Goal: Transaction & Acquisition: Book appointment/travel/reservation

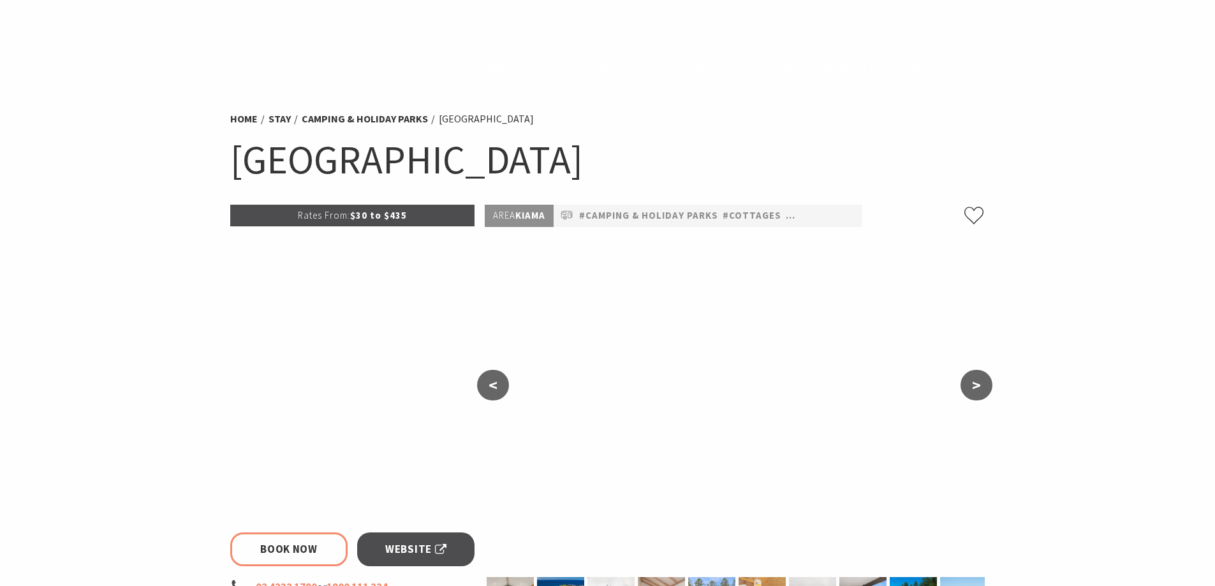
select select "3"
select select "2"
select select "3"
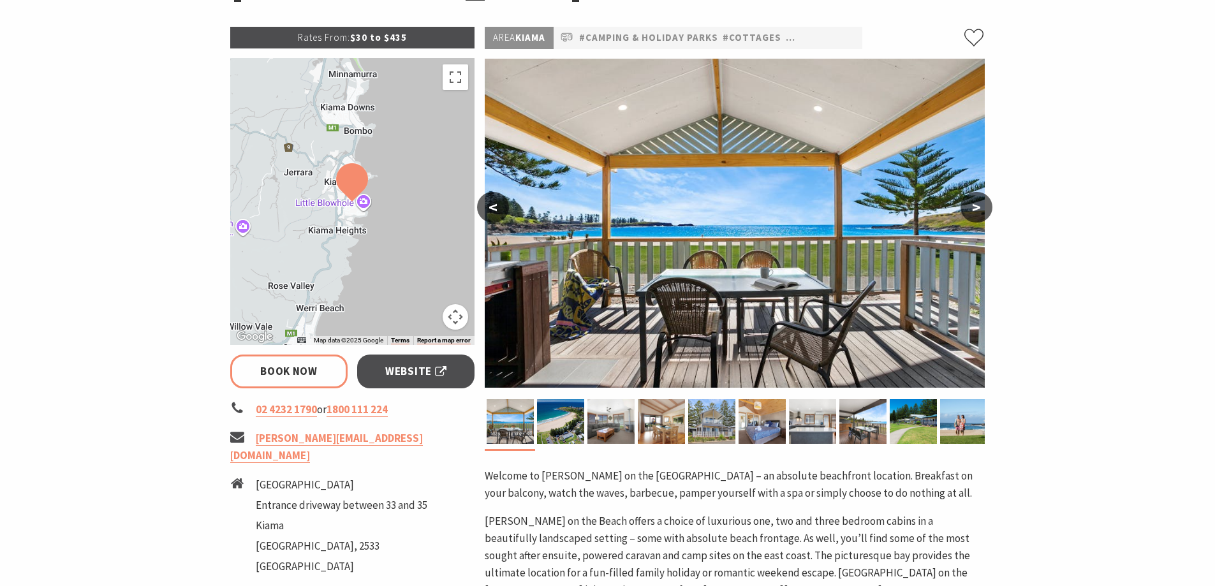
scroll to position [191, 0]
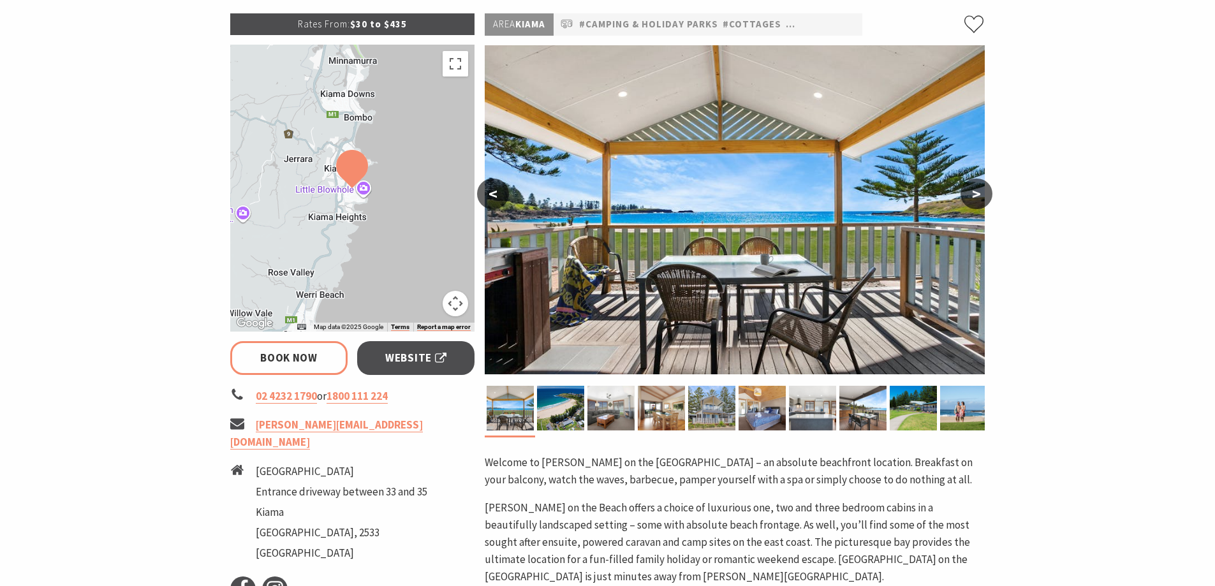
click at [987, 202] on button ">" at bounding box center [977, 194] width 32 height 31
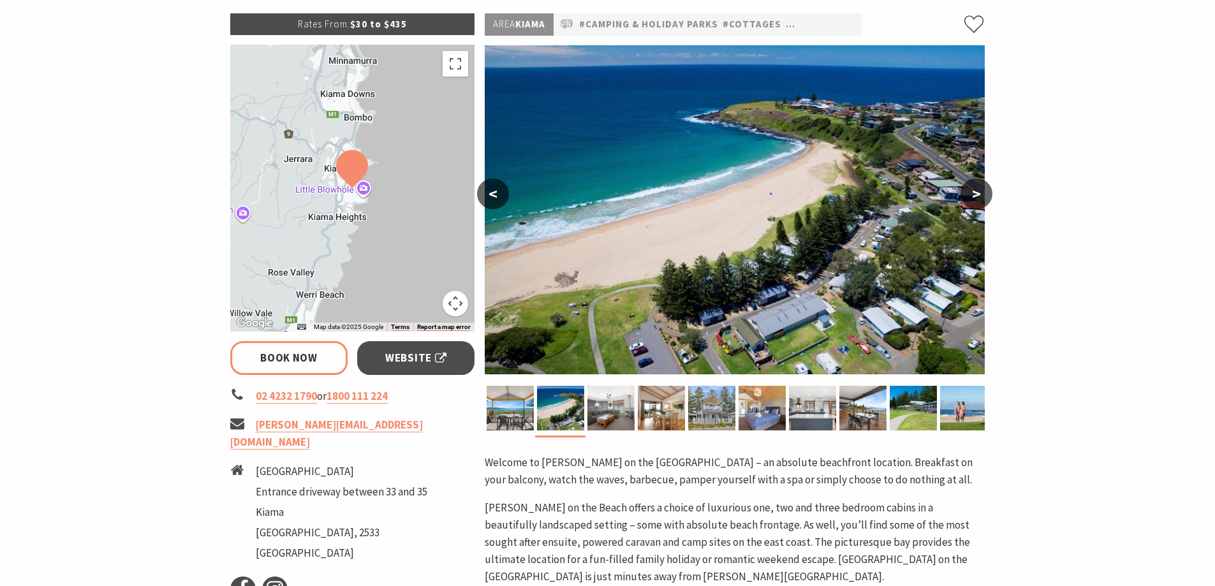
click at [984, 200] on button ">" at bounding box center [977, 194] width 32 height 31
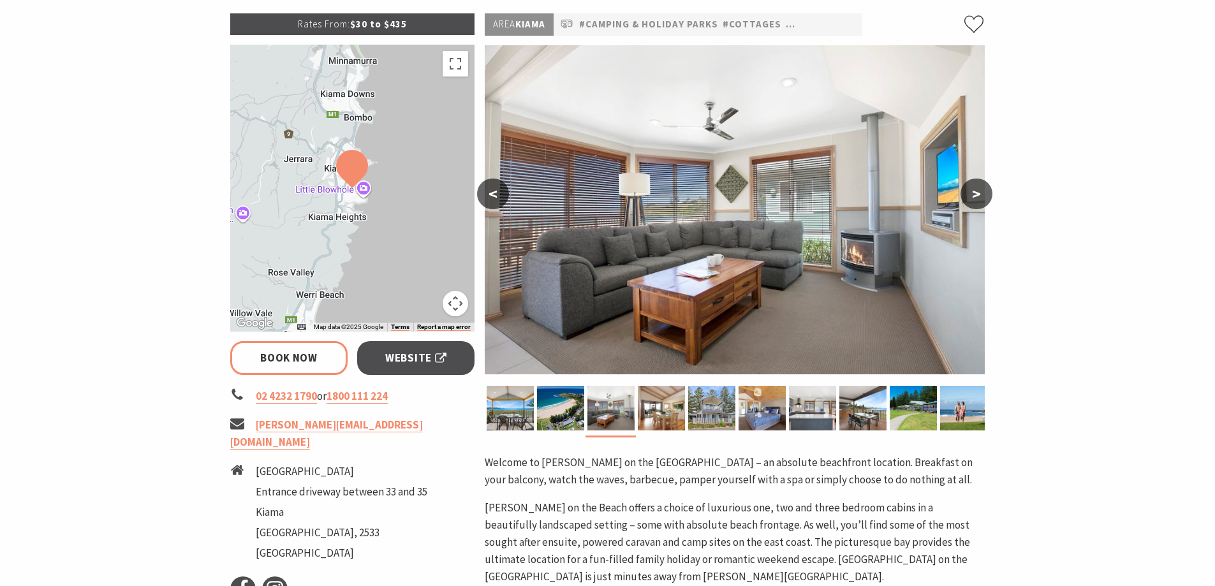
click at [498, 201] on button "<" at bounding box center [493, 194] width 32 height 31
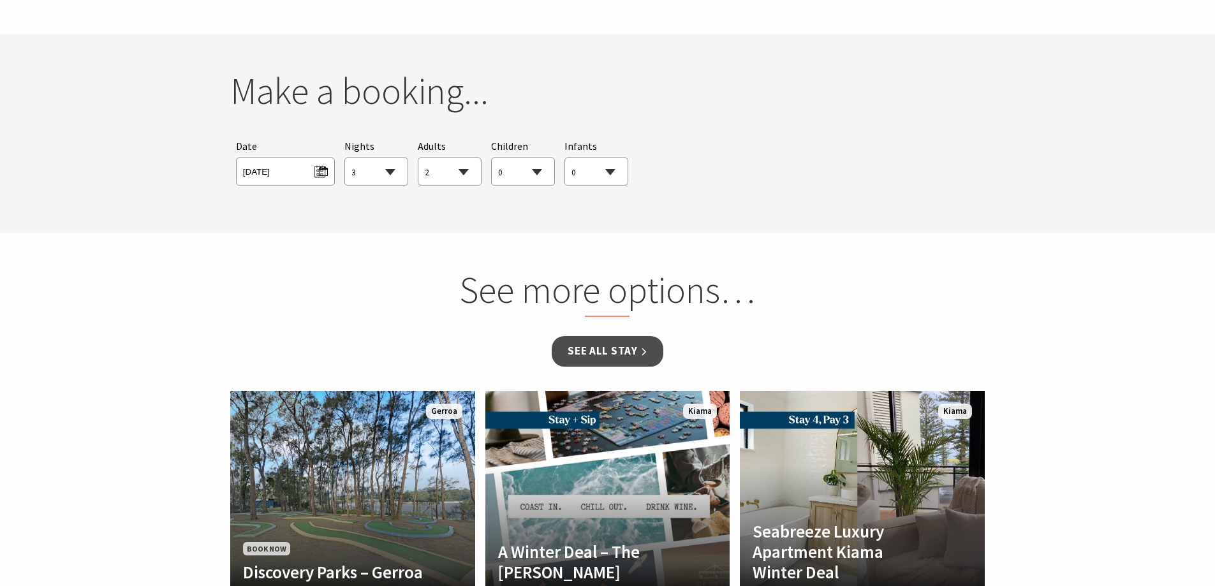
scroll to position [1148, 0]
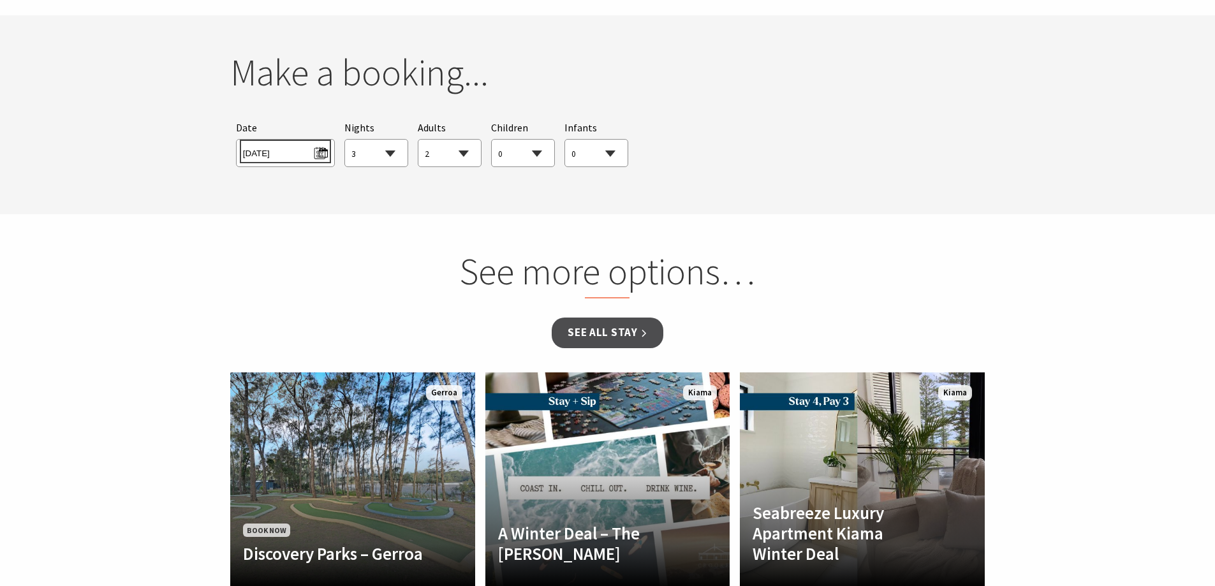
click at [321, 154] on span "Mon 01/09/2025" at bounding box center [285, 151] width 85 height 17
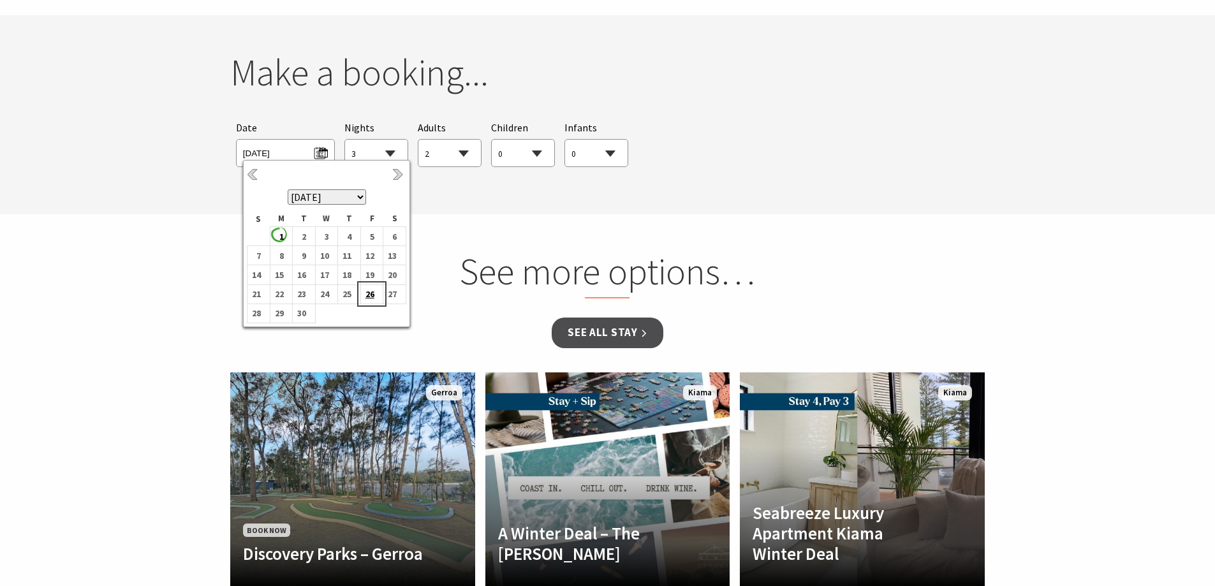
click at [371, 297] on b "26" at bounding box center [369, 294] width 17 height 17
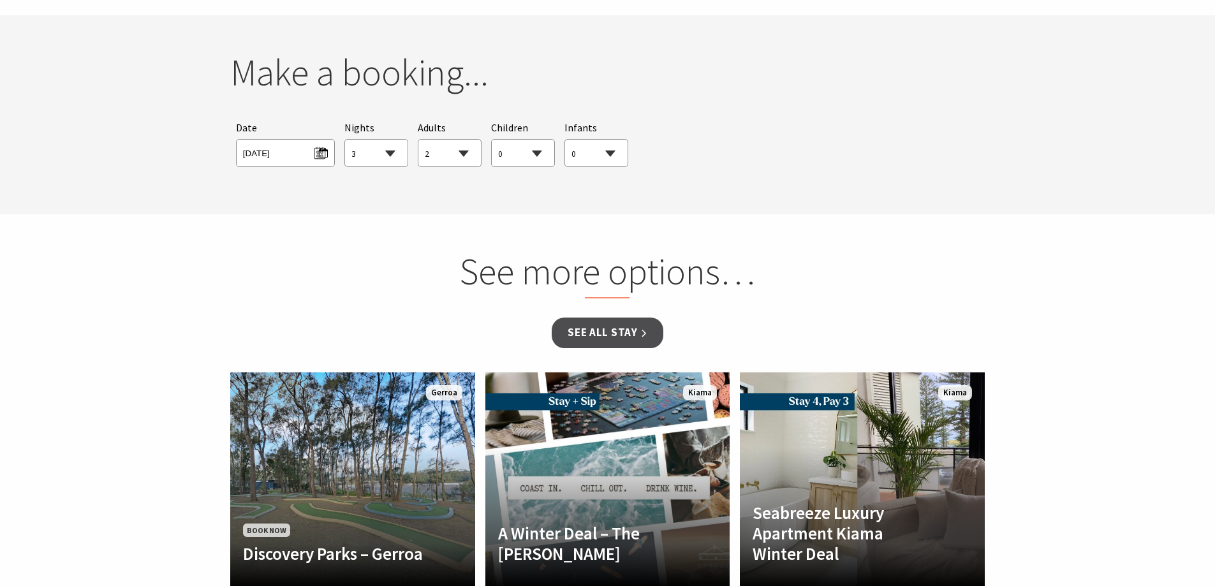
click at [545, 156] on select "0 1 2 3 4 5 6 7 8 9 10 11 12 13 14 15 16 17 18 19 20 21 22 23 24 25 26 27 28 29…" at bounding box center [523, 154] width 63 height 28
select select "2"
click at [492, 140] on select "0 1 2 3 4 5 6 7 8 9 10 11 12 13 14 15 16 17 18 19 20 21 22 23 24 25 26 27 28 29…" at bounding box center [523, 154] width 63 height 28
click at [601, 334] on link "See all Stay" at bounding box center [607, 333] width 111 height 30
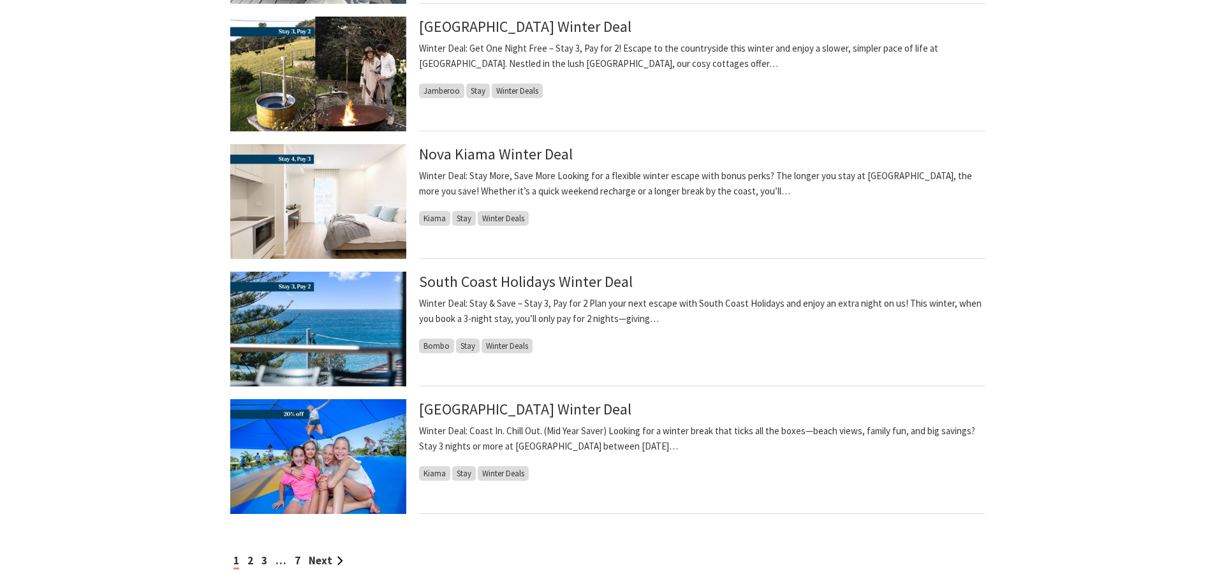
scroll to position [1148, 0]
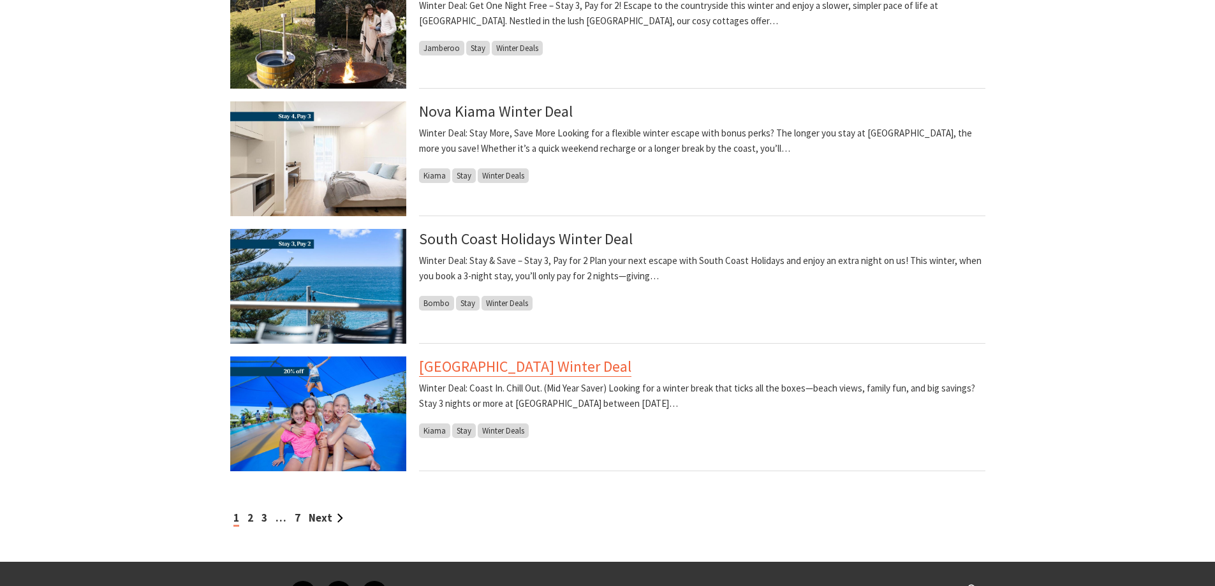
click at [480, 370] on link "[GEOGRAPHIC_DATA] Winter Deal" at bounding box center [525, 367] width 212 height 20
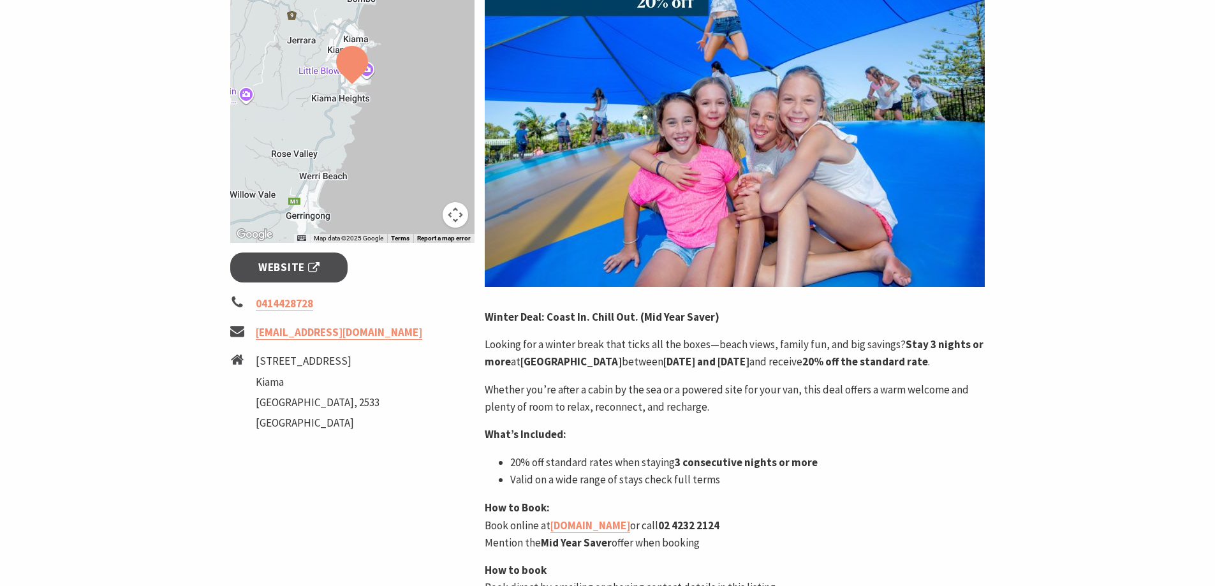
scroll to position [383, 0]
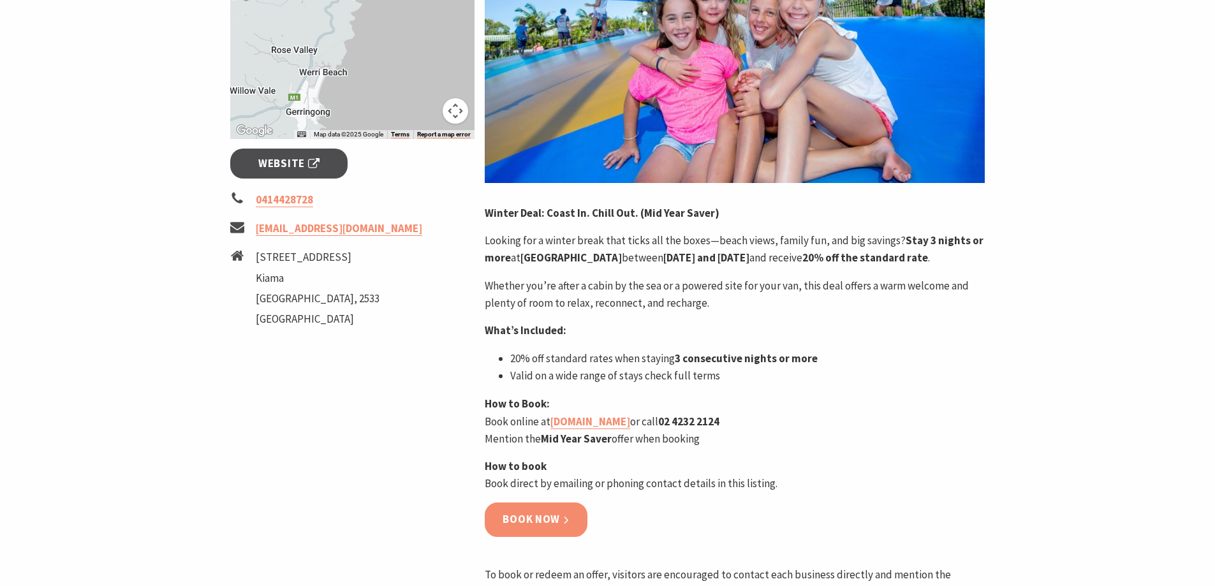
click at [544, 536] on link "Book now" at bounding box center [536, 520] width 103 height 34
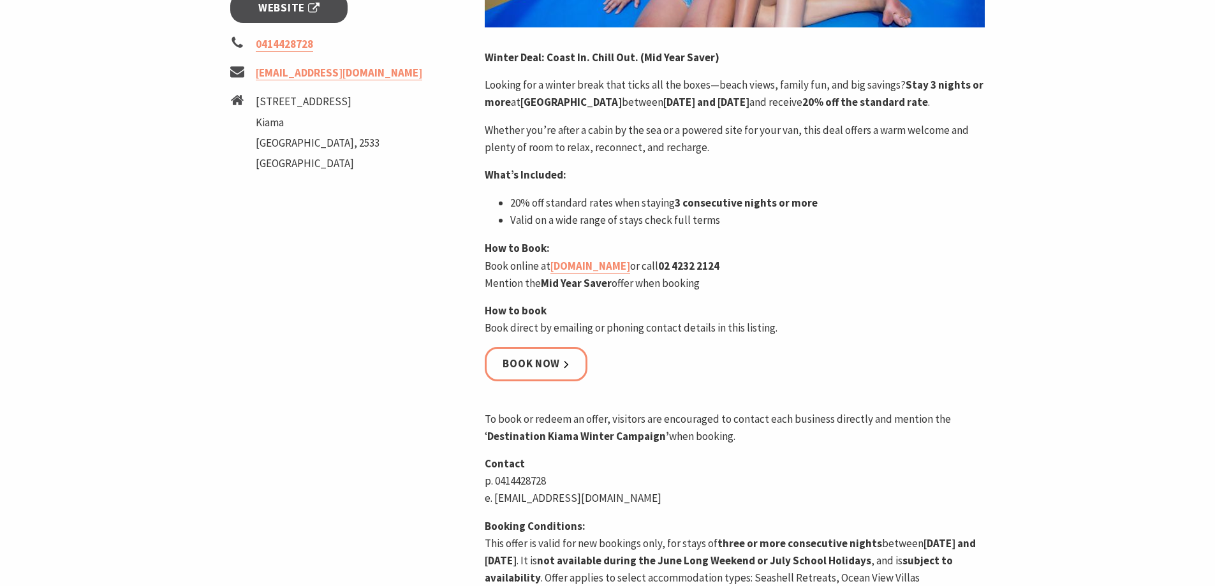
scroll to position [574, 0]
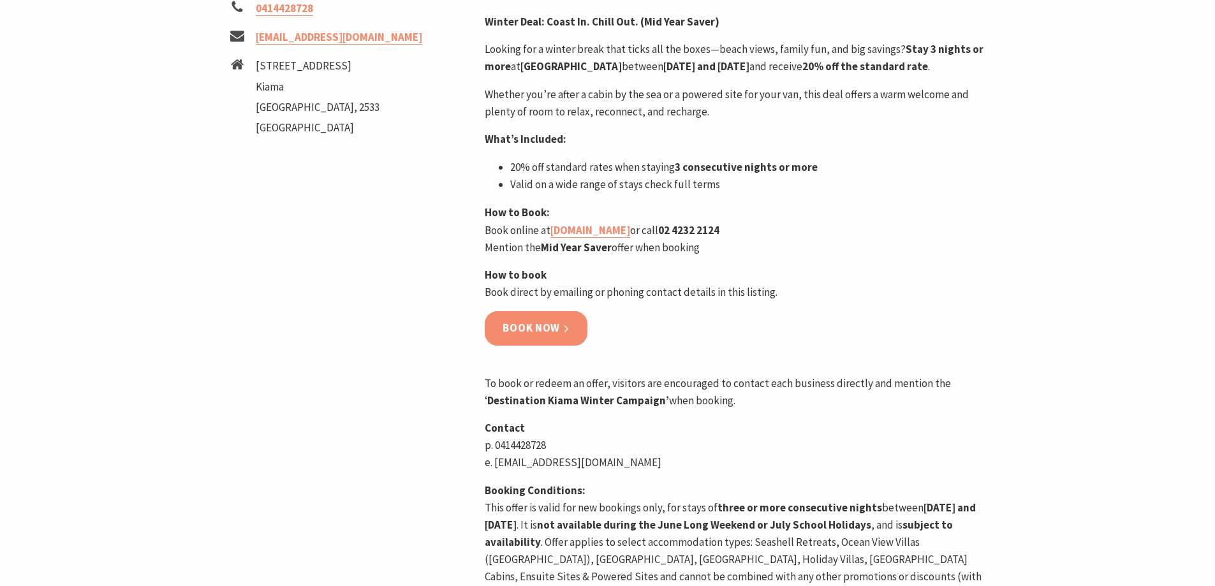
click at [561, 344] on link "Book now" at bounding box center [536, 328] width 103 height 34
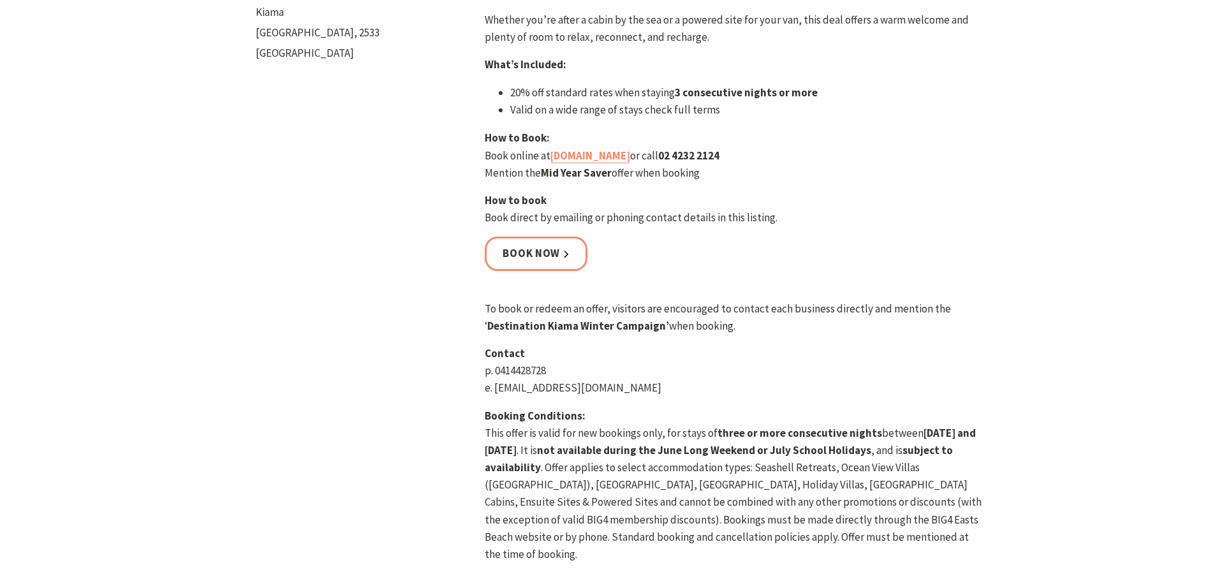
scroll to position [515, 0]
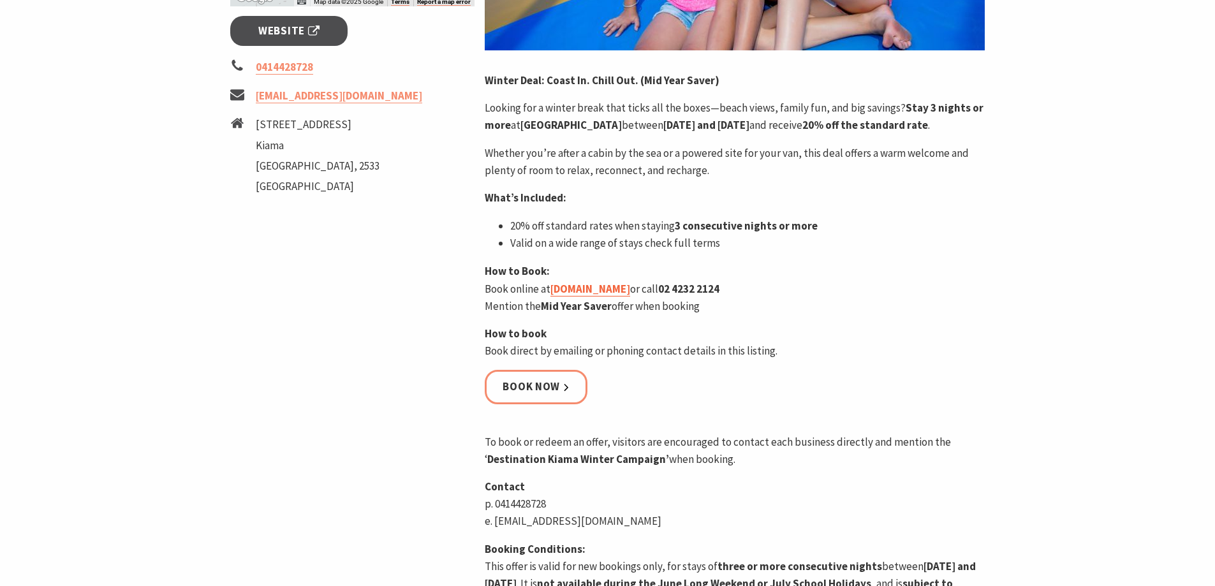
click at [586, 297] on link "eastsbeach.com.au" at bounding box center [590, 289] width 80 height 15
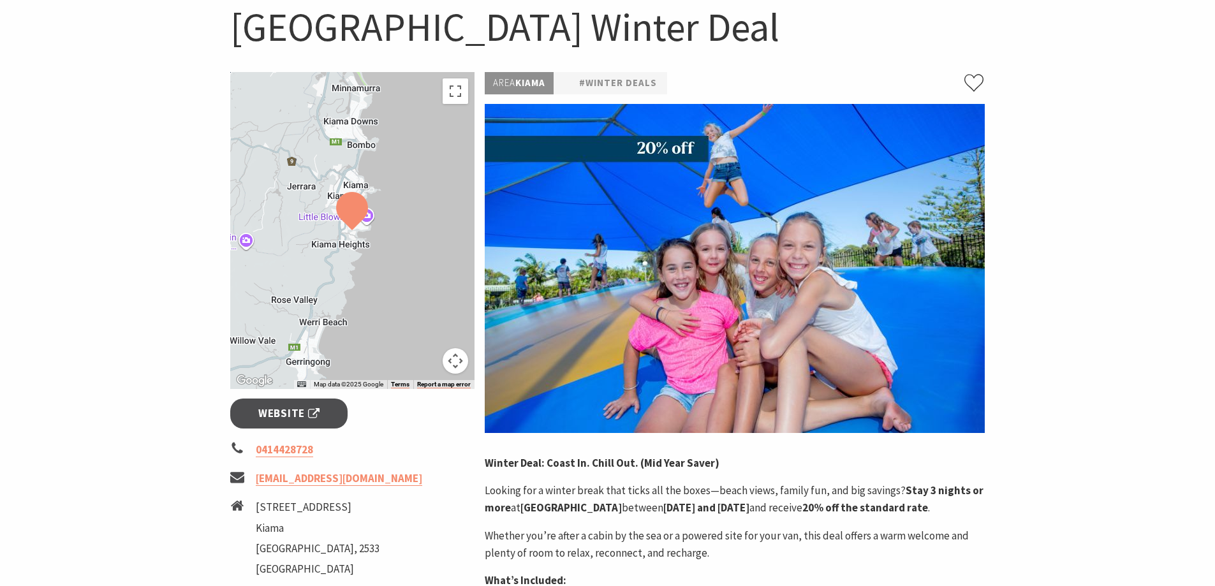
click at [667, 144] on img at bounding box center [735, 268] width 500 height 329
drag, startPoint x: 806, startPoint y: 141, endPoint x: 643, endPoint y: 112, distance: 165.8
click at [806, 141] on img at bounding box center [735, 268] width 500 height 329
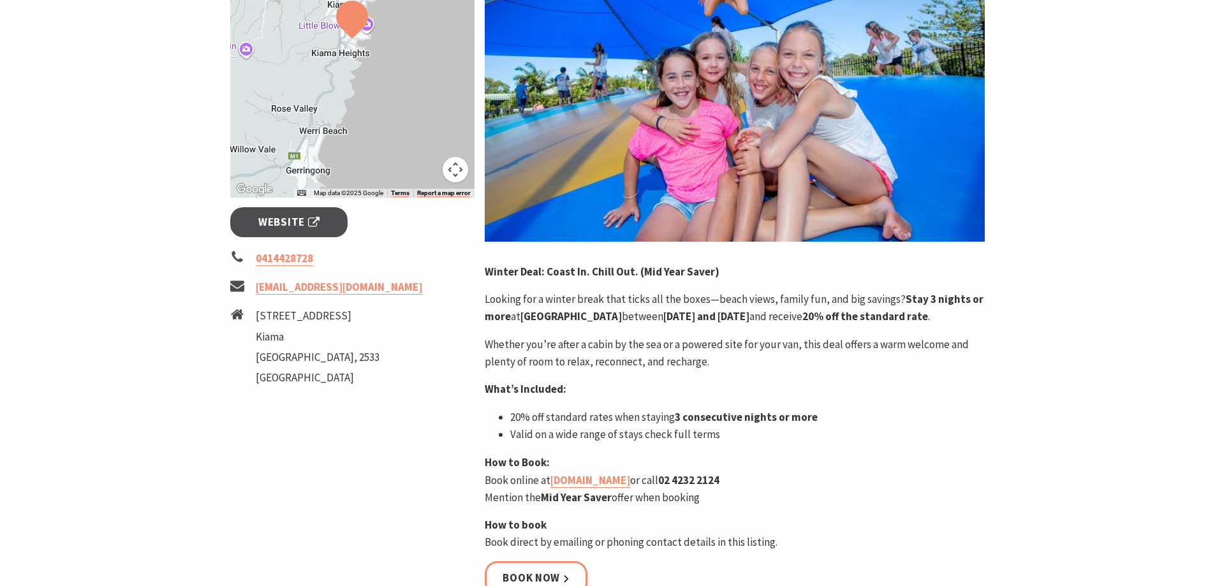
scroll to position [515, 0]
